Goal: Information Seeking & Learning: Find specific fact

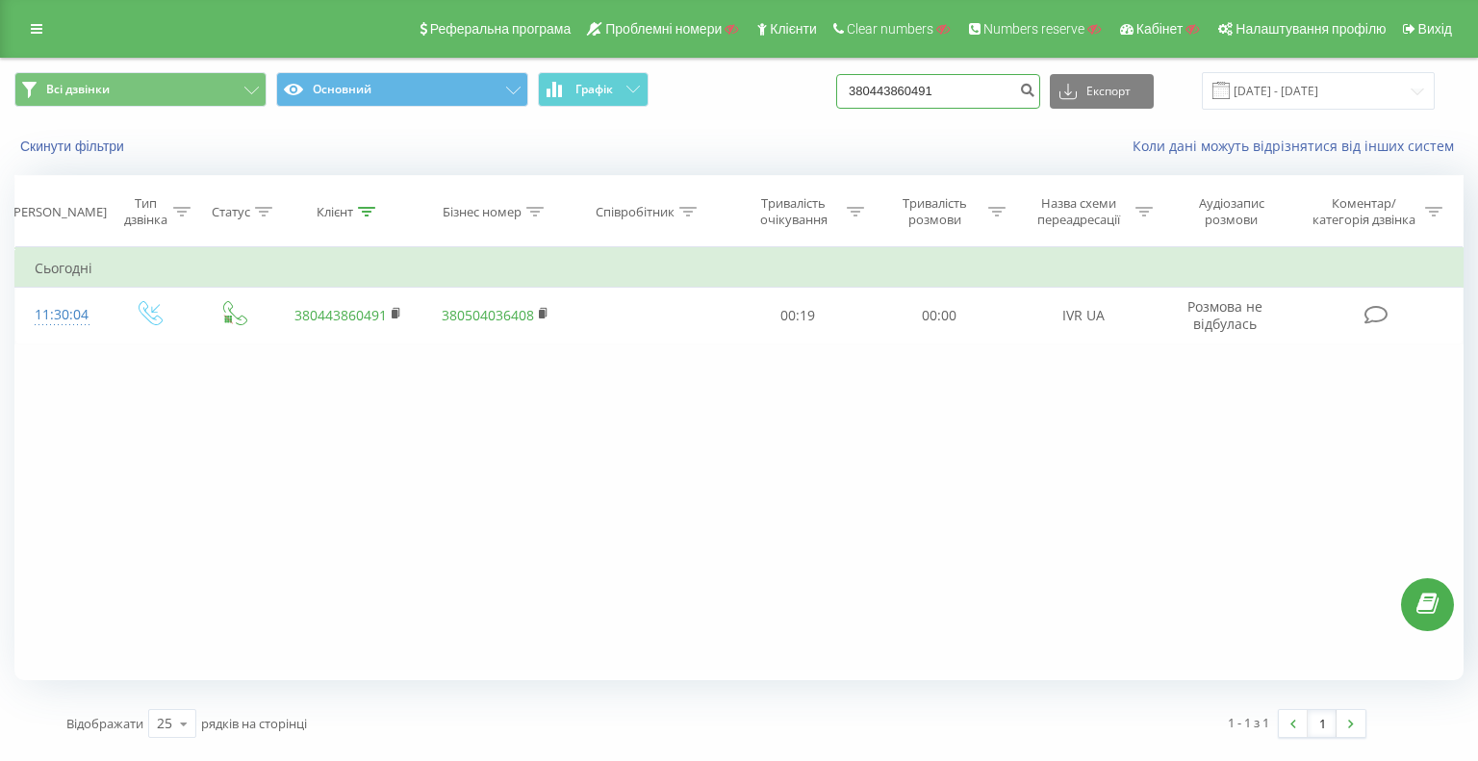
drag, startPoint x: 971, startPoint y: 96, endPoint x: 597, endPoint y: 63, distance: 375.9
click at [617, 64] on div "Всі дзвінки Основний Графік 380443860491 Експорт .csv .xls .xlsx 20.05.2025 - 2…" at bounding box center [739, 91] width 1477 height 64
paste input "87771147070"
type input "87771147070"
click at [1036, 93] on icon "submit" at bounding box center [1027, 88] width 16 height 12
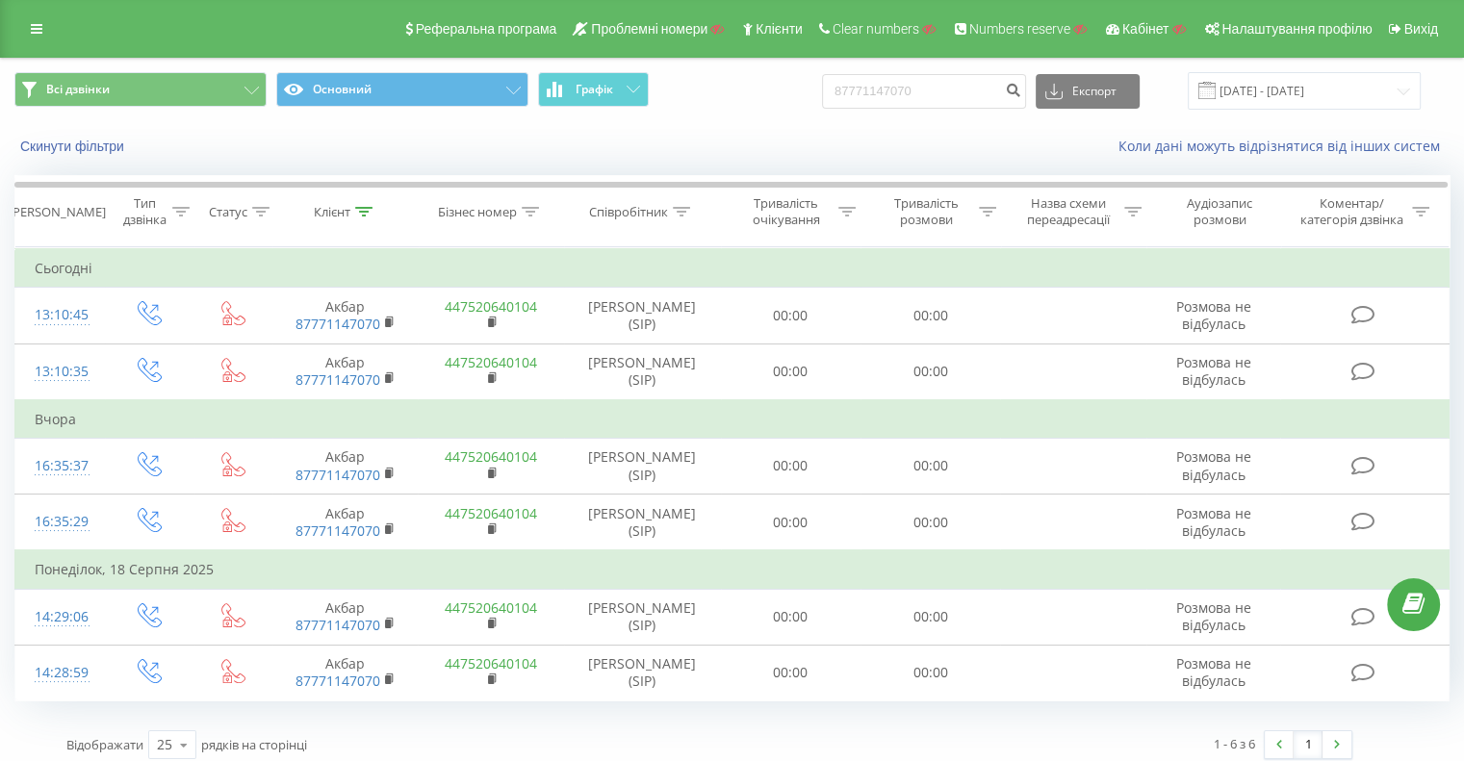
click at [761, 113] on div "Всі дзвінки Основний Графік 87771147070 Експорт .csv .xls .xlsx 20.05.2025 - 20…" at bounding box center [732, 91] width 1462 height 64
click at [758, 123] on div "Скинути фільтри Коли дані можуть відрізнятися вiд інших систем" at bounding box center [732, 146] width 1462 height 46
drag, startPoint x: 947, startPoint y: 92, endPoint x: 792, endPoint y: 75, distance: 155.9
click at [793, 75] on div "Всі дзвінки Основний Графік 87771147070 Експорт .csv .xls .xlsx 20.05.2025 - 20…" at bounding box center [731, 91] width 1435 height 38
click at [964, 82] on input "87771147070" at bounding box center [924, 91] width 204 height 35
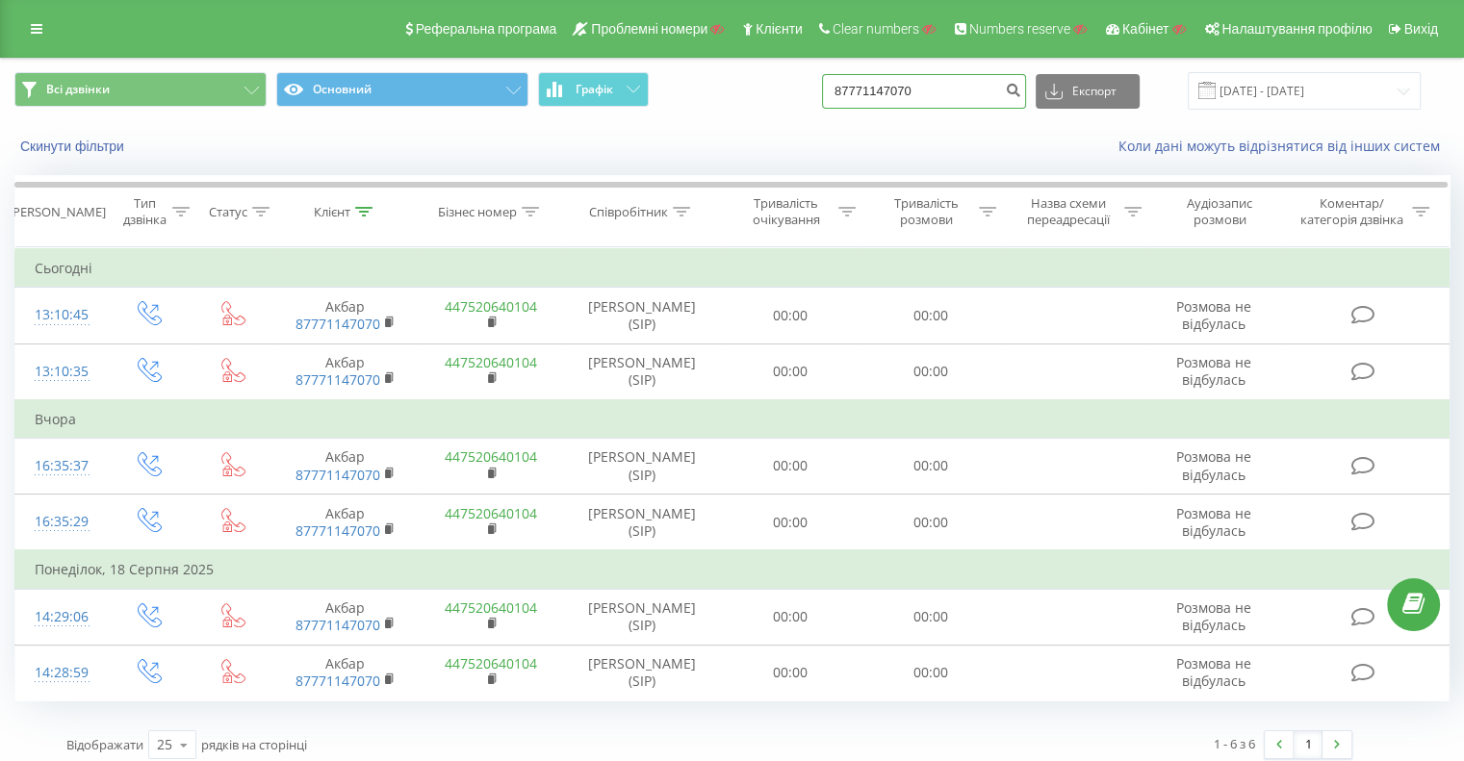
click at [950, 91] on input "87771147070" at bounding box center [924, 91] width 204 height 35
paste input "+77718447765"
drag, startPoint x: 867, startPoint y: 91, endPoint x: 835, endPoint y: 91, distance: 31.8
click at [835, 91] on div "Всі дзвінки Основний Графік +77718447765 Експорт .csv .xls .xlsx 20.05.2025 - 2…" at bounding box center [731, 91] width 1435 height 38
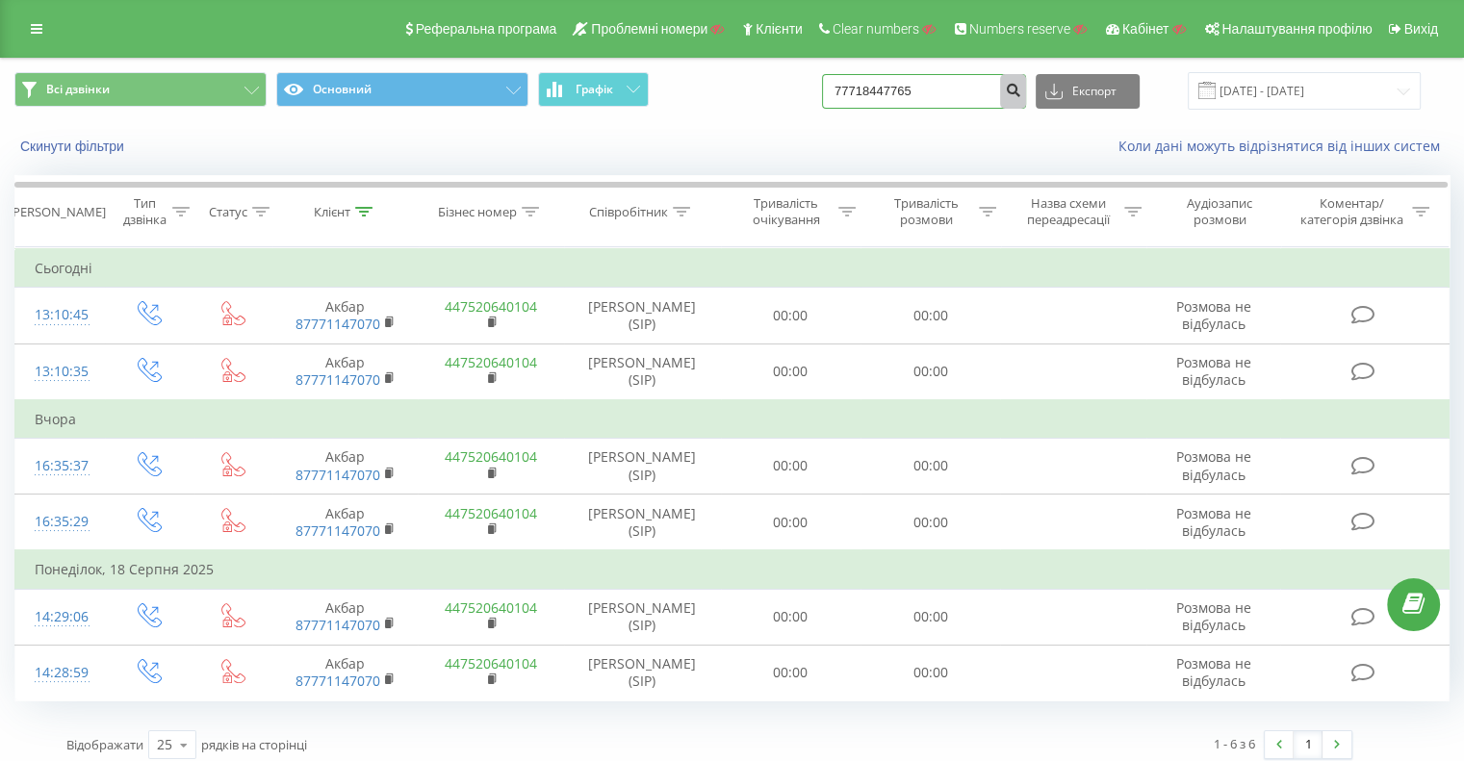
type input "77718447765"
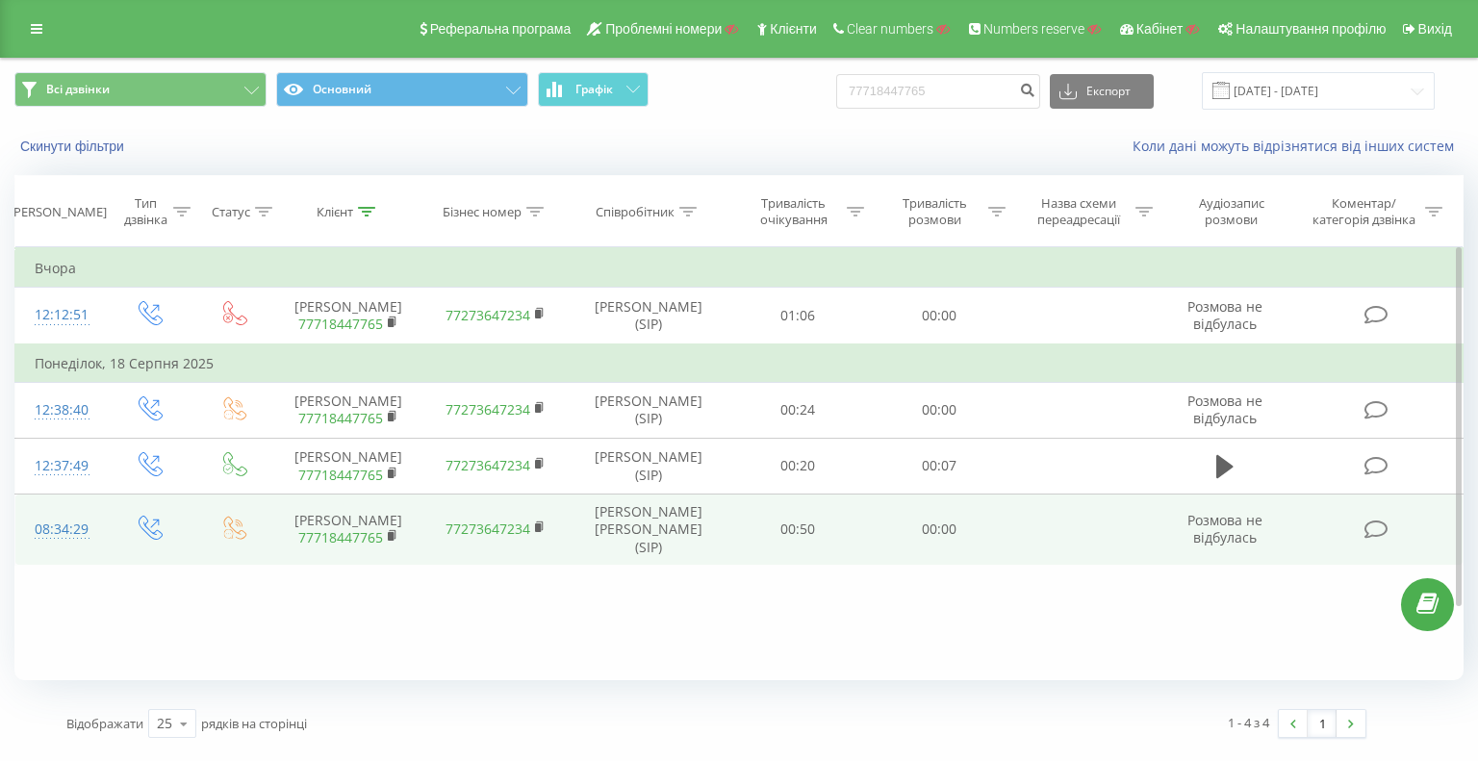
click at [1340, 566] on td at bounding box center [1378, 530] width 169 height 71
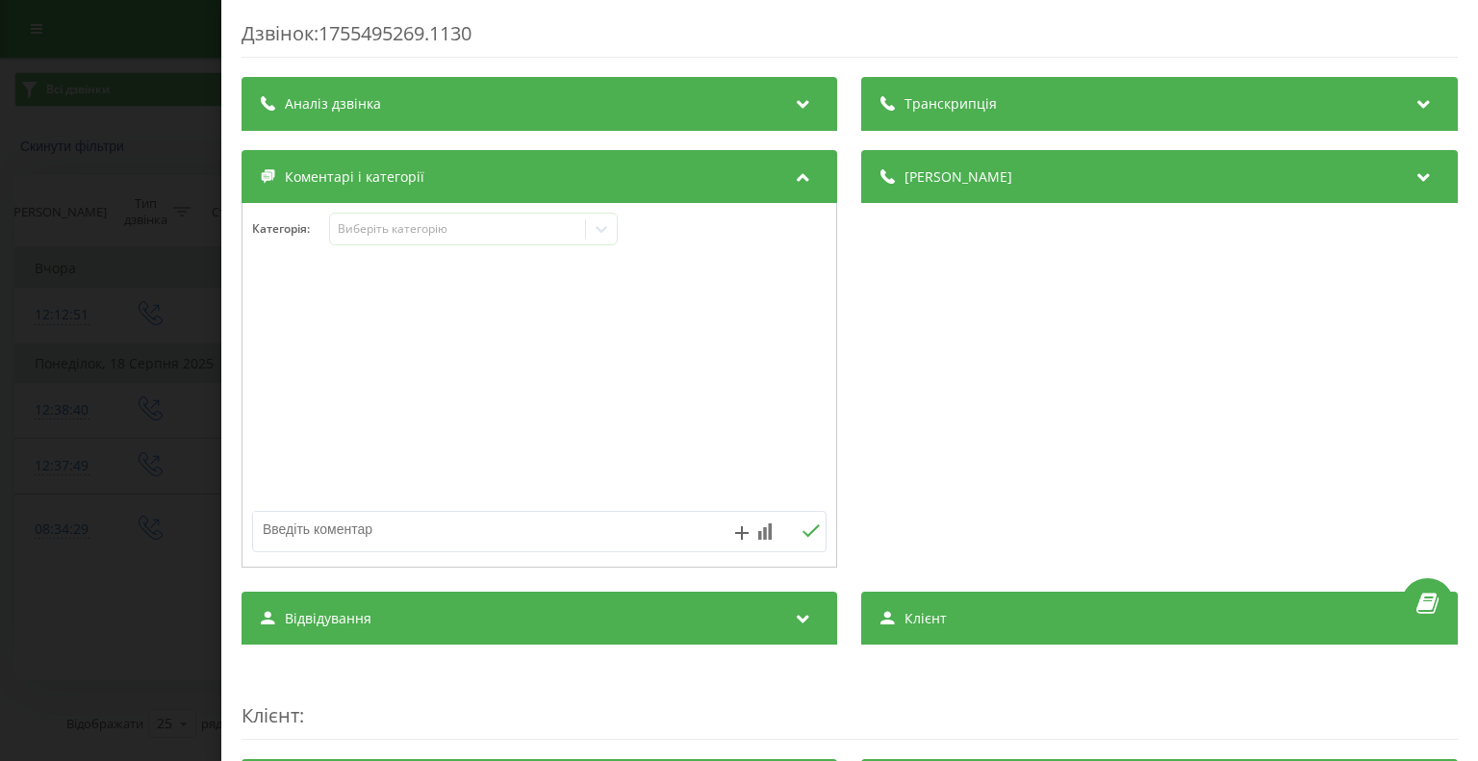
click at [88, 76] on div "Дзвінок : 1755495269.1130 Транскрипція Для AI-аналізу майбутніх дзвінків налашт…" at bounding box center [739, 380] width 1478 height 761
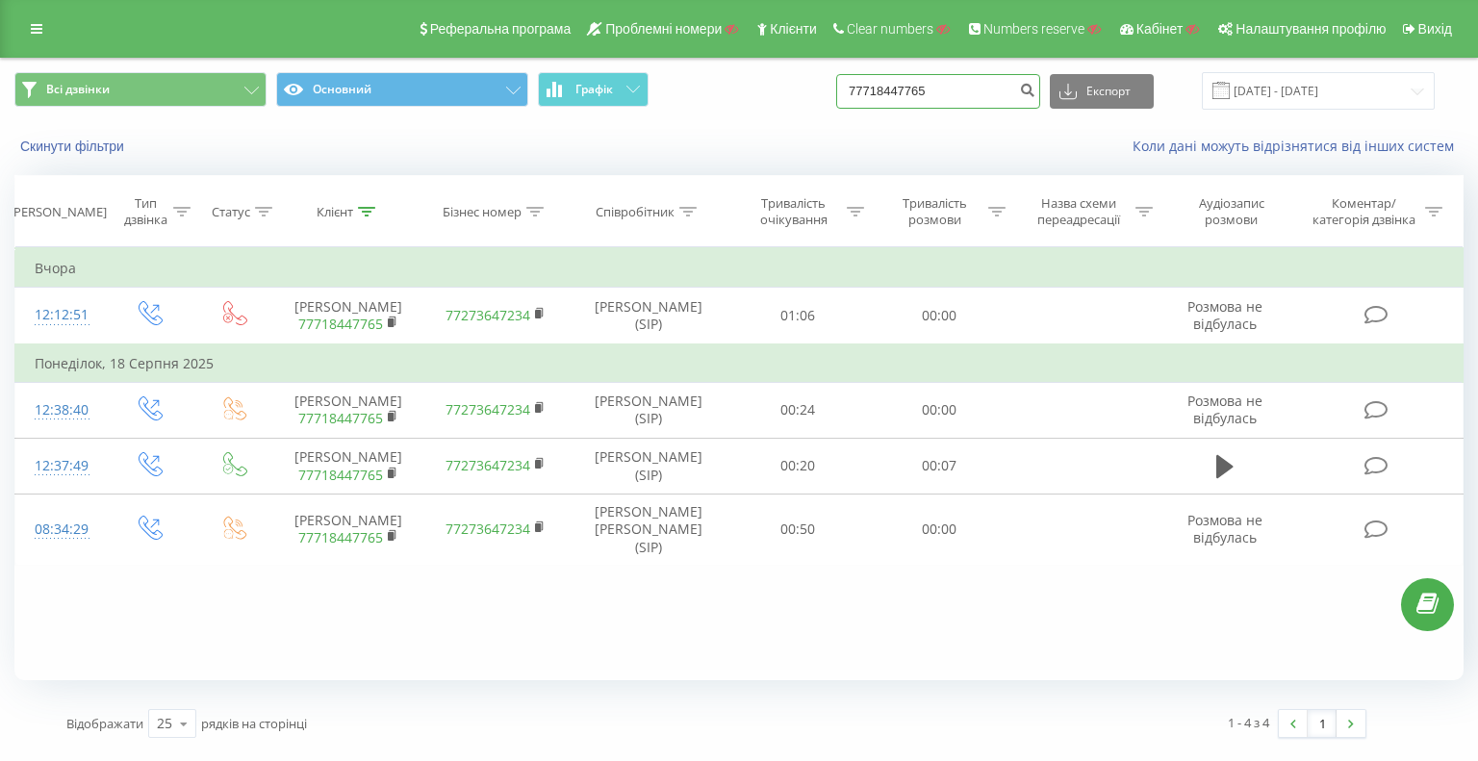
drag, startPoint x: 970, startPoint y: 84, endPoint x: 777, endPoint y: 80, distance: 193.5
click at [790, 81] on div "Всі дзвінки Основний Графік 77718447765 Експорт .csv .xls .xlsx 20.05.2025 - 20…" at bounding box center [739, 91] width 1450 height 38
paste input "65317596"
type input "77765317596"
click at [1036, 91] on icon "submit" at bounding box center [1027, 88] width 16 height 12
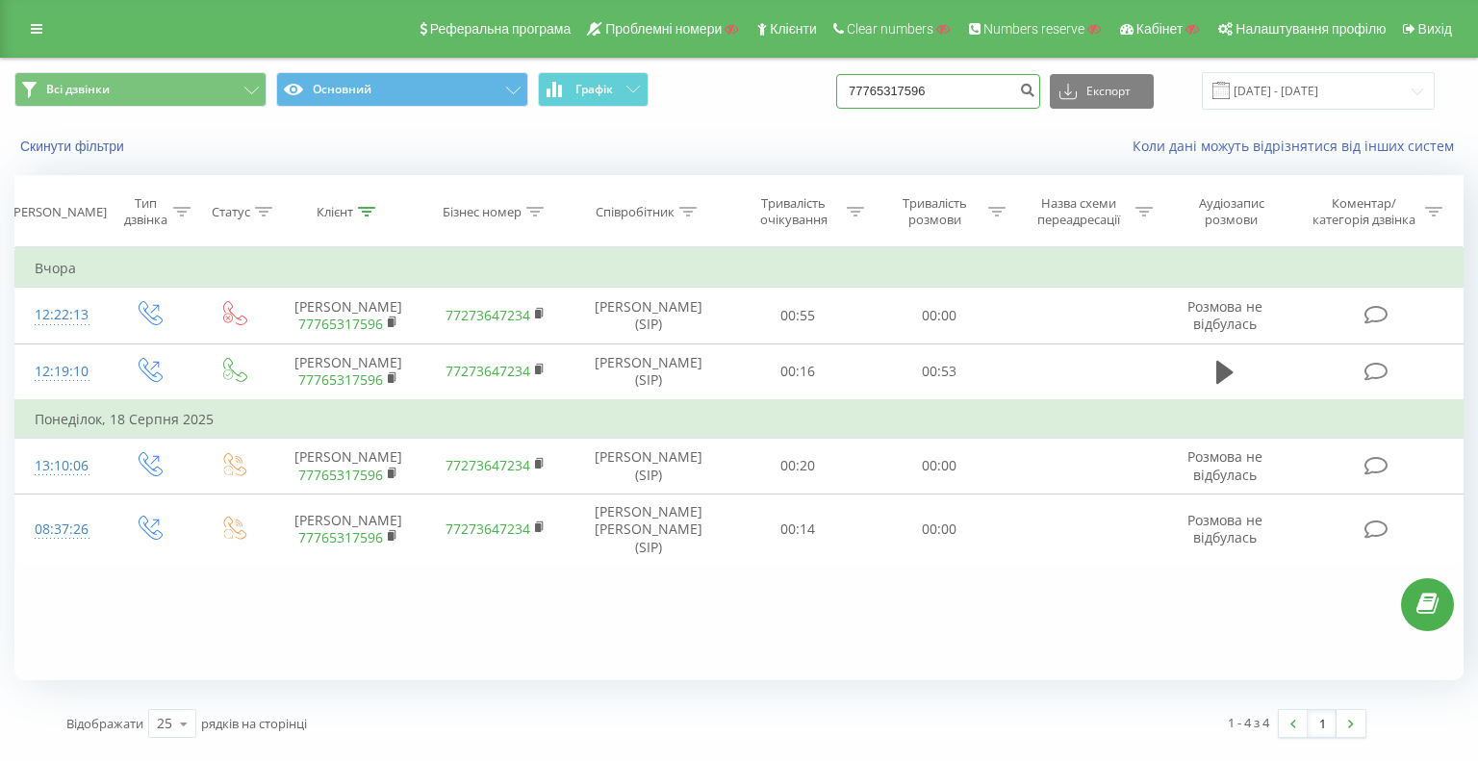
drag, startPoint x: 966, startPoint y: 88, endPoint x: 645, endPoint y: 59, distance: 322.8
click at [764, 70] on div "Всі дзвінки Основний Графік 77765317596 Експорт .csv .xls .xlsx 20.05.2025 - 20…" at bounding box center [739, 91] width 1477 height 64
paste input "380684247192"
type input "380684247192"
click at [1036, 87] on icon "submit" at bounding box center [1027, 88] width 16 height 12
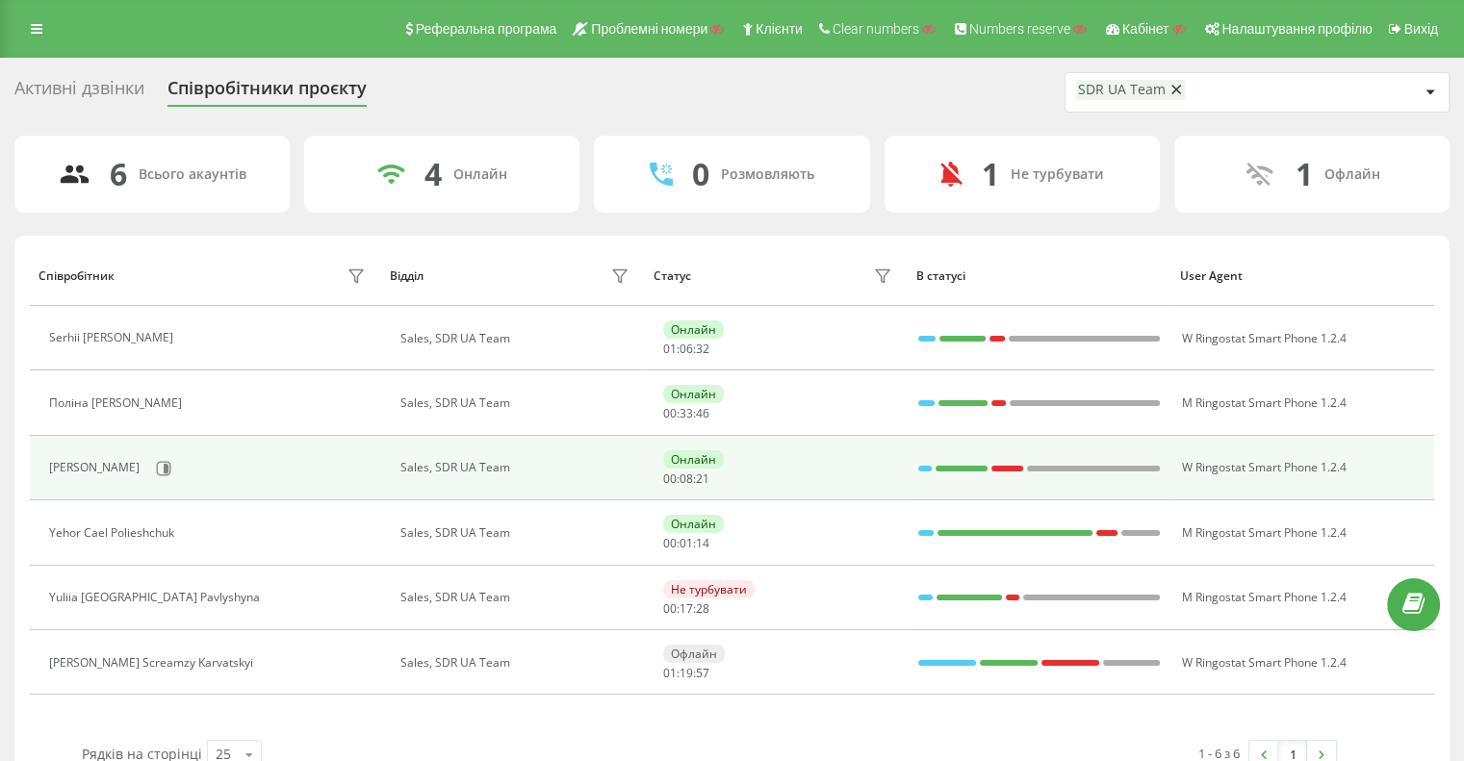
click at [1005, 467] on div at bounding box center [1006, 469] width 31 height 6
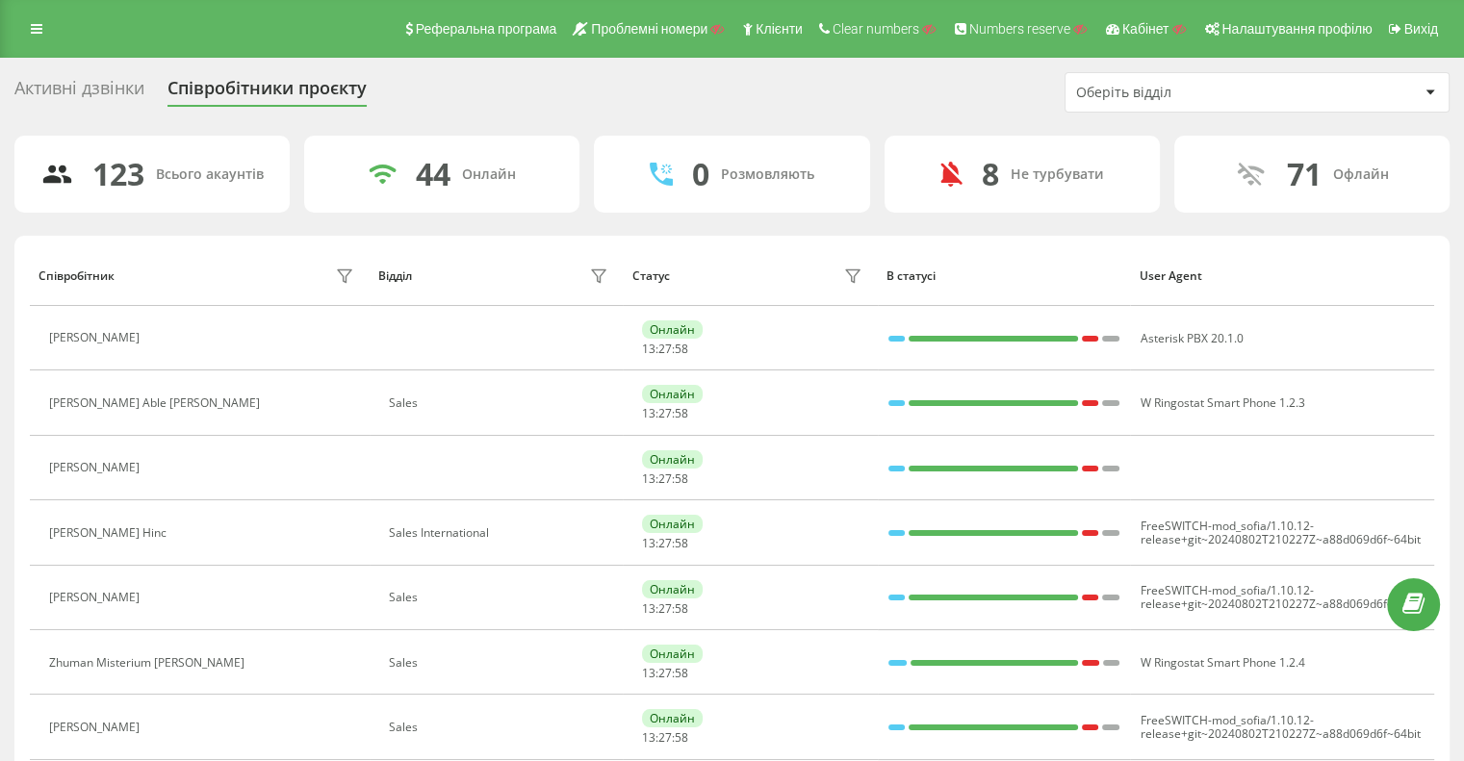
click at [1213, 95] on div "Оберіть відділ" at bounding box center [1191, 93] width 230 height 16
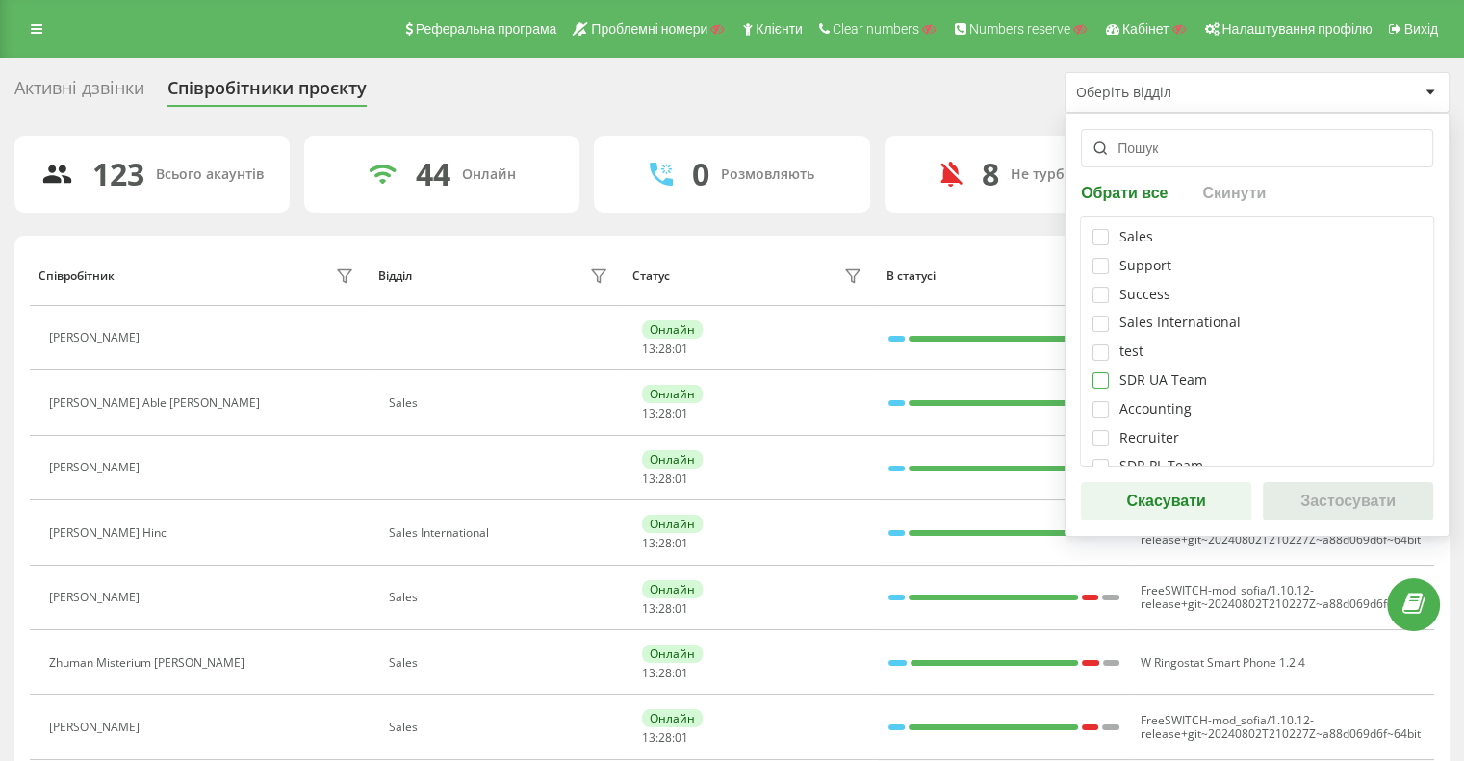
click at [1099, 373] on label at bounding box center [1100, 373] width 16 height 0
checkbox input "true"
click at [1301, 496] on button "Застосувати" at bounding box center [1348, 501] width 170 height 39
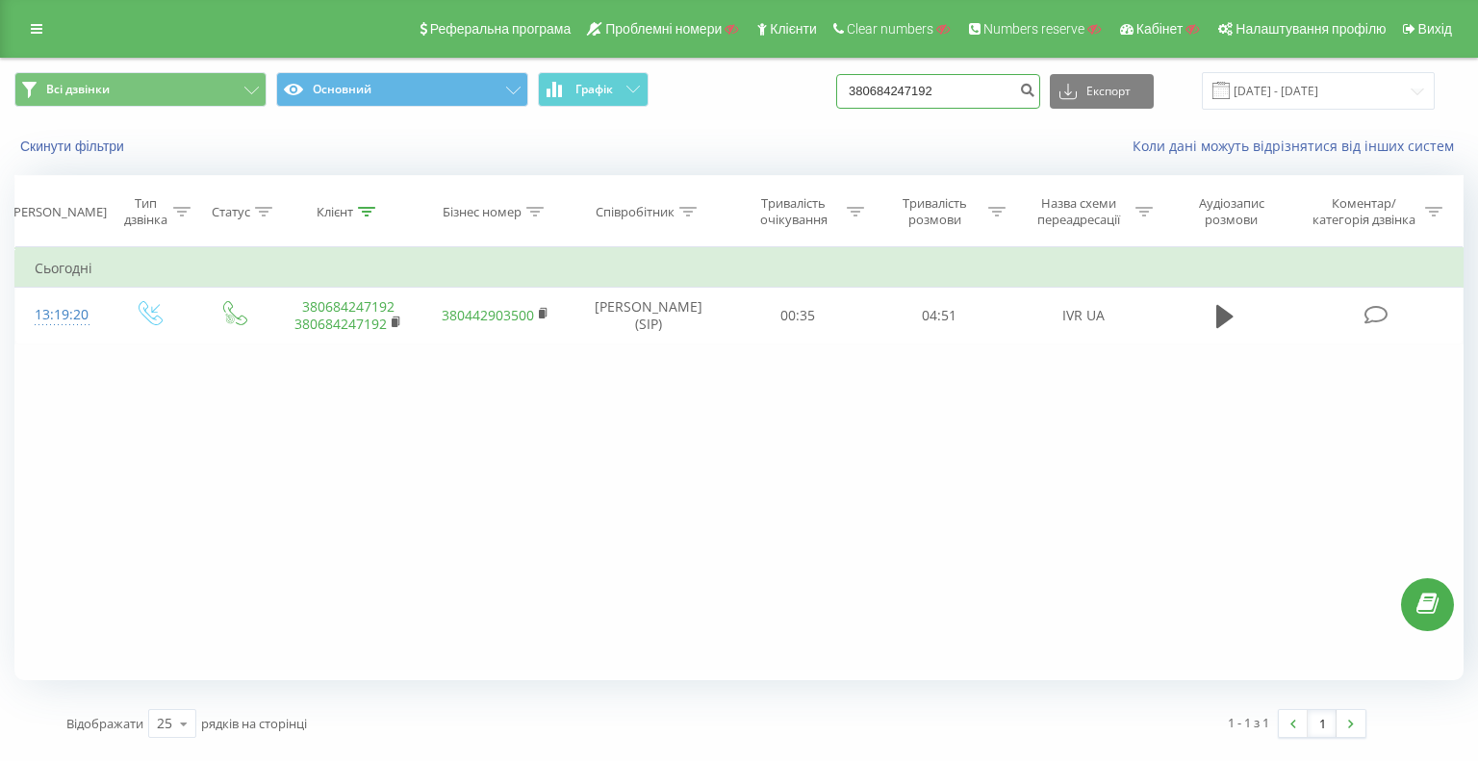
drag, startPoint x: 937, startPoint y: 103, endPoint x: 713, endPoint y: 89, distance: 223.8
click at [712, 88] on div "Всі дзвінки Основний Графік 380684247192 Експорт .csv .xls .xlsx 20.05.2025 - 2…" at bounding box center [739, 91] width 1450 height 38
paste input "936481664"
click at [1030, 79] on input "380936481664" at bounding box center [938, 91] width 204 height 35
type input "380936481664"
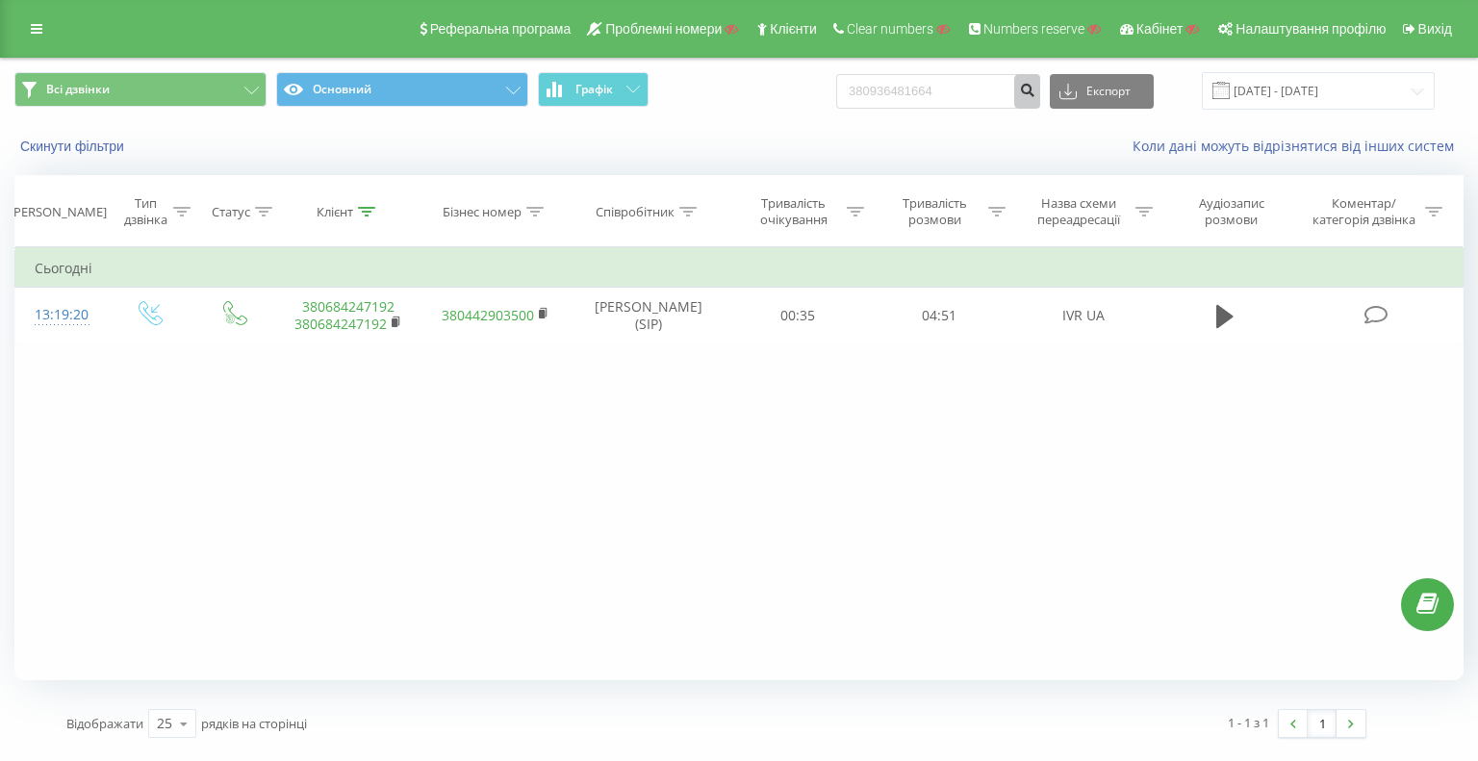
click at [1041, 95] on button "submit" at bounding box center [1028, 91] width 26 height 35
